Goal: Task Accomplishment & Management: Use online tool/utility

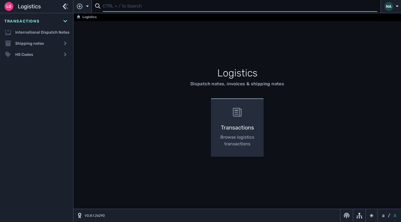
click at [120, 8] on input "text" at bounding box center [240, 6] width 275 height 11
type input "1103368"
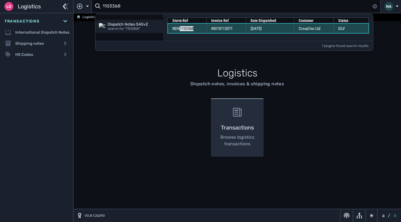
click at [237, 30] on td "INV10113071" at bounding box center [226, 28] width 39 height 9
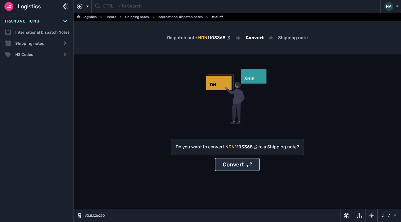
click at [244, 164] on div "Convert" at bounding box center [237, 164] width 29 height 8
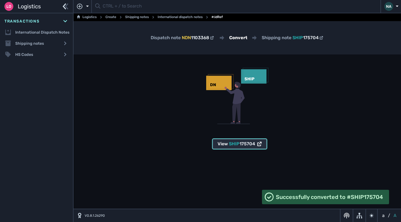
click at [246, 144] on span "175704" at bounding box center [248, 143] width 16 height 5
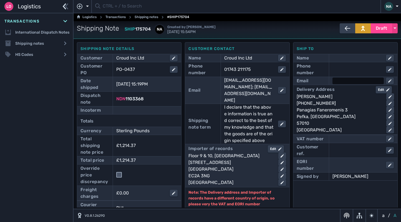
click at [340, 82] on div at bounding box center [358, 80] width 51 height 7
paste input "[PERSON_NAME][EMAIL_ADDRESS][PERSON_NAME][DOMAIN_NAME]"
type input "[PERSON_NAME][EMAIL_ADDRESS][PERSON_NAME][DOMAIN_NAME]"
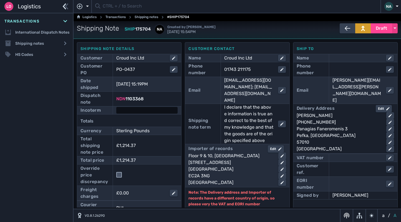
click at [137, 112] on div at bounding box center [146, 110] width 61 height 7
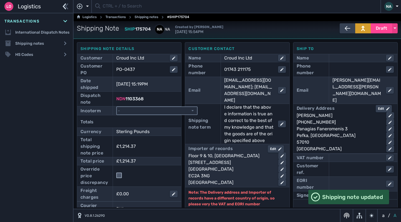
click at [137, 112] on select "- Ex Works - EXW Free Carrier - FCA Carriage Paid To - CPT Carriage Insurance P…" at bounding box center [157, 110] width 80 height 7
select select "[object Object]"
click at [117, 107] on select "- Ex Works - EXW Free Carrier - FCA Carriage Paid To - CPT Carriage Insurance P…" at bounding box center [157, 110] width 80 height 7
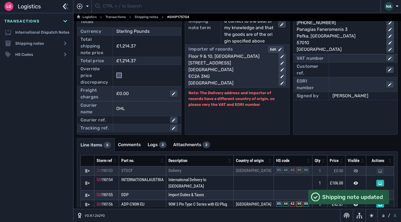
scroll to position [136, 0]
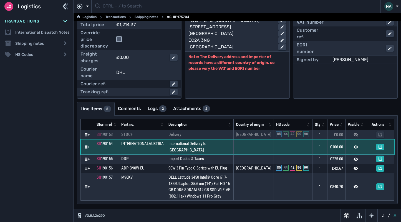
click at [232, 150] on td "International Delivery to [GEOGRAPHIC_DATA]" at bounding box center [199, 146] width 67 height 15
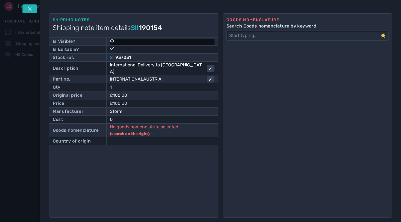
click at [112, 42] on icon at bounding box center [112, 41] width 4 height 4
click at [112, 42] on input "checkbox" at bounding box center [113, 41] width 6 height 6
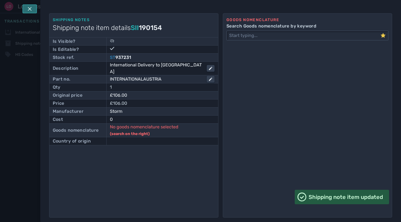
click at [30, 10] on icon at bounding box center [29, 9] width 4 height 4
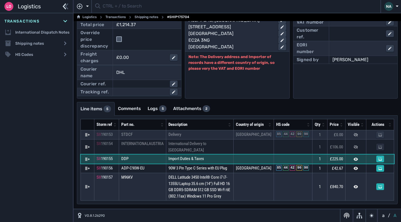
click at [224, 158] on td "Import Duties & Taxes" at bounding box center [199, 158] width 67 height 9
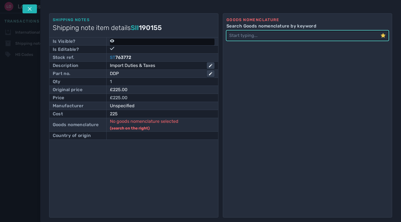
click at [111, 40] on icon at bounding box center [112, 40] width 4 height 3
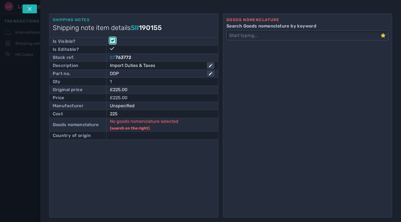
click at [112, 40] on input "checkbox" at bounding box center [113, 41] width 6 height 6
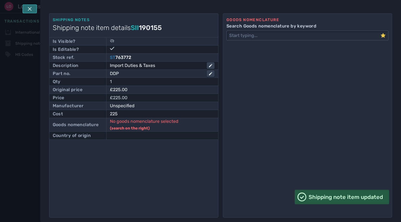
click at [31, 10] on icon at bounding box center [29, 9] width 4 height 4
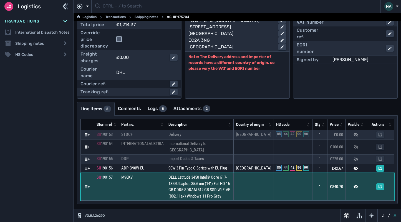
click at [234, 191] on td "DELL Latitude 3450 Intel® Core i7 i7-1355U Laptop 35.6 cm (14") Full HD 16 GB D…" at bounding box center [199, 186] width 67 height 27
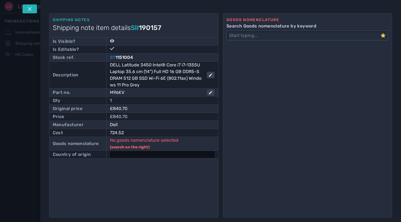
click at [123, 154] on div at bounding box center [162, 154] width 105 height 7
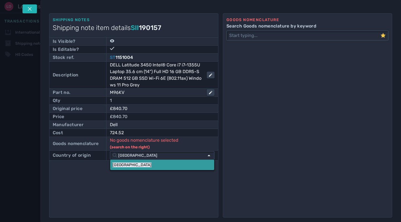
click at [125, 166] on link "China" at bounding box center [162, 165] width 104 height 10
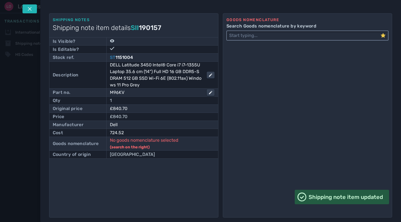
click at [250, 37] on input "Search Goods nomenclature by keyword" at bounding box center [304, 35] width 154 height 9
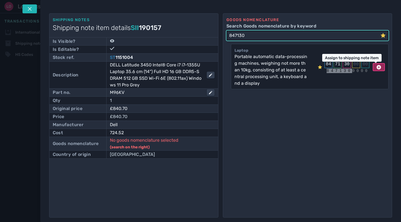
type input "847130"
click at [377, 70] on div at bounding box center [379, 67] width 4 height 6
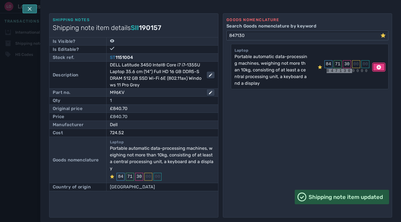
click at [25, 9] on button at bounding box center [29, 8] width 14 height 9
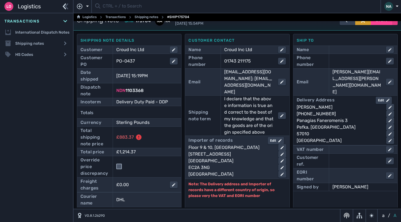
scroll to position [0, 0]
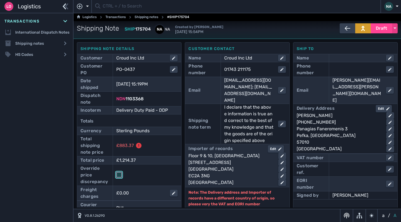
click at [117, 174] on input "checkbox" at bounding box center [119, 175] width 6 height 6
click at [382, 29] on span "Draft" at bounding box center [381, 28] width 11 height 7
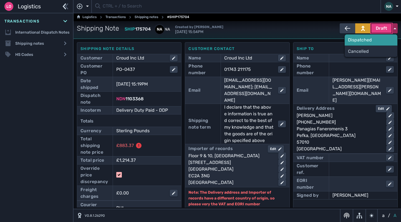
click at [362, 41] on div "Dispatched" at bounding box center [371, 39] width 53 height 11
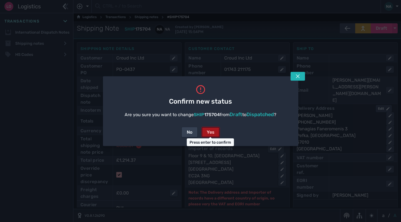
click at [218, 132] on button "Yes" at bounding box center [211, 132] width 18 height 10
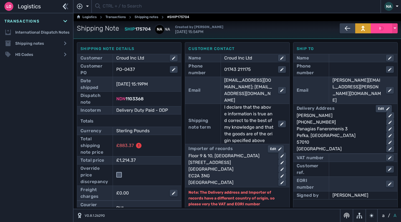
checkbox input "false"
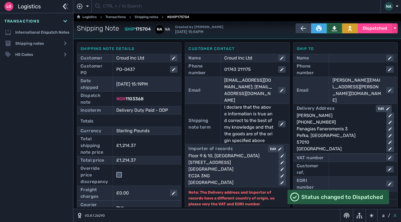
click at [335, 29] on button at bounding box center [335, 28] width 16 height 10
